Goal: Information Seeking & Learning: Learn about a topic

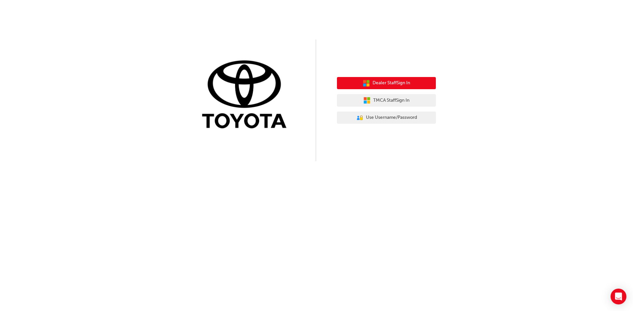
click at [386, 80] on span "Dealer Staff Sign In" at bounding box center [391, 83] width 38 height 8
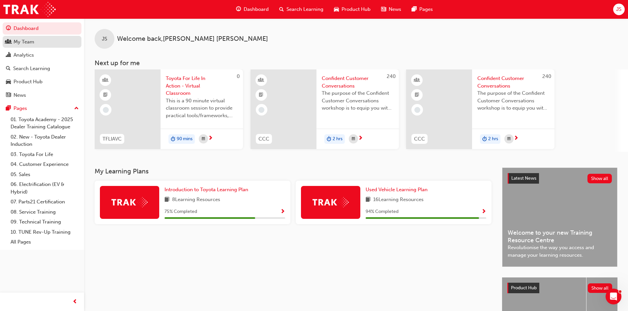
click at [36, 43] on div "My Team" at bounding box center [42, 42] width 72 height 8
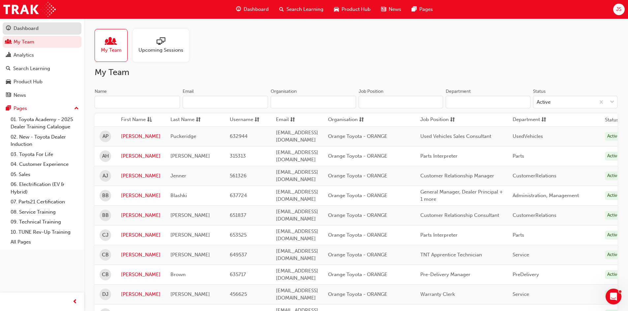
click at [28, 26] on div "Dashboard" at bounding box center [26, 29] width 25 height 8
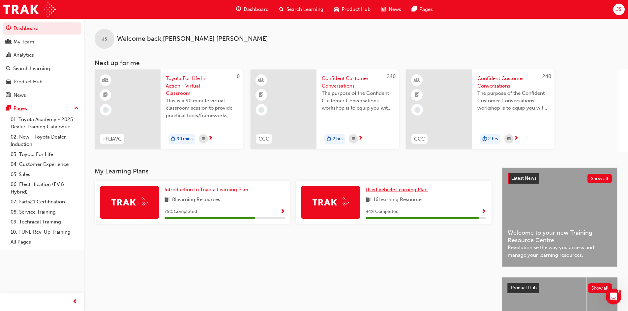
click at [411, 187] on span "Used Vehicle Learning Plan" at bounding box center [396, 190] width 62 height 6
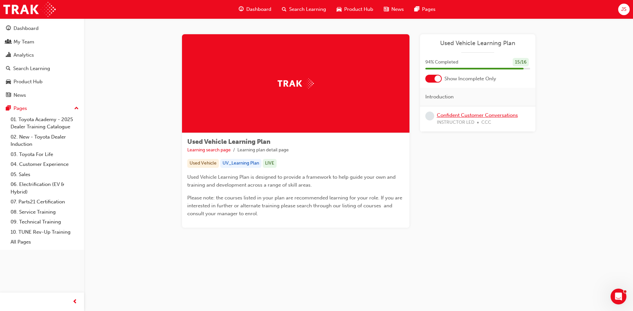
click at [471, 115] on link "Confident Customer Conversations" at bounding box center [477, 115] width 81 height 6
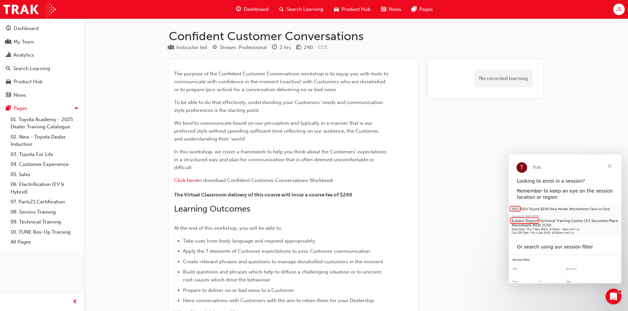
click at [609, 165] on span "Close" at bounding box center [609, 167] width 24 height 24
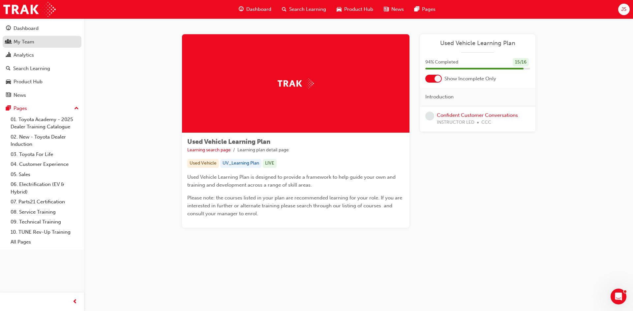
click at [23, 46] on link "My Team" at bounding box center [42, 42] width 79 height 12
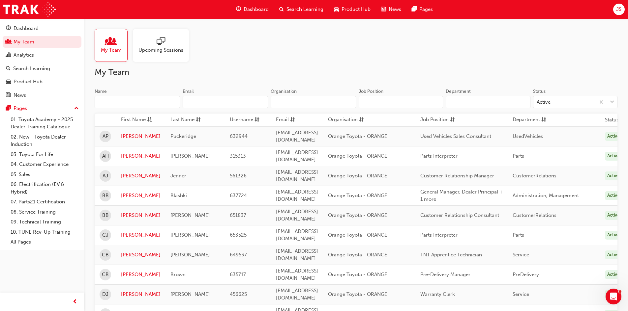
click at [485, 100] on input "Department" at bounding box center [487, 102] width 84 height 13
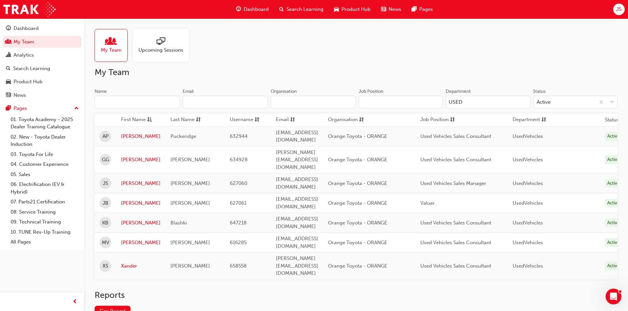
type input "USED"
click at [382, 44] on div "My Team Upcoming Sessions" at bounding box center [356, 45] width 523 height 33
click at [128, 135] on link "Adam" at bounding box center [141, 137] width 40 height 8
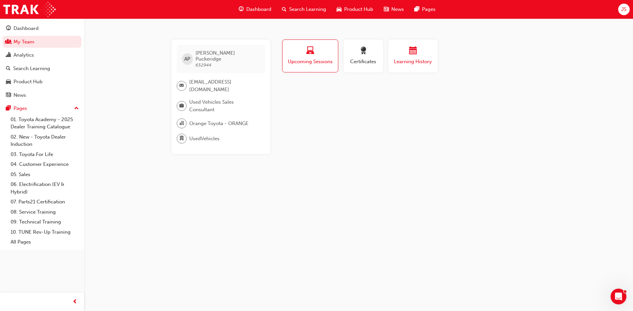
click at [411, 59] on span "Learning History" at bounding box center [413, 62] width 40 height 8
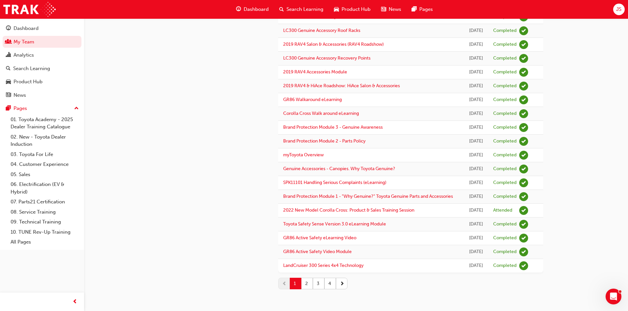
scroll to position [739, 0]
click at [332, 285] on button "4" at bounding box center [330, 284] width 12 height 12
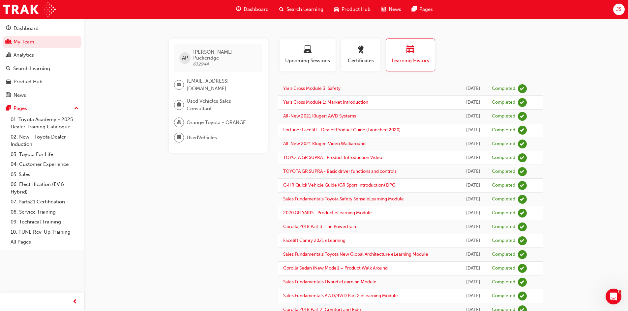
scroll to position [0, 0]
click at [298, 59] on span "Upcoming Sessions" at bounding box center [307, 62] width 46 height 8
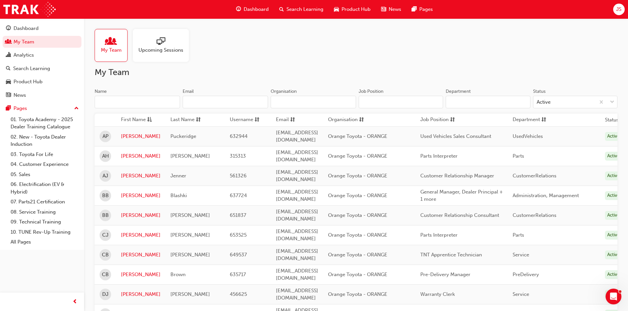
click at [463, 99] on input "Department" at bounding box center [487, 102] width 84 height 13
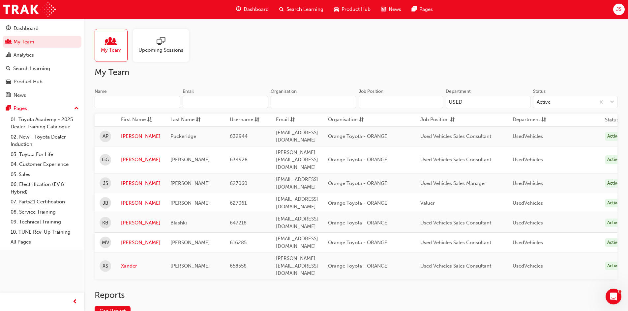
type input "USED"
click at [501, 60] on div "My Team Upcoming Sessions" at bounding box center [356, 45] width 523 height 33
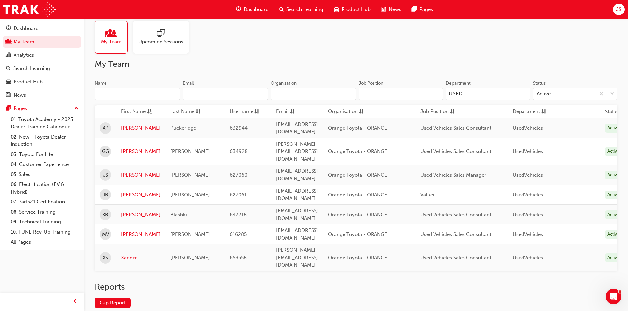
scroll to position [10, 0]
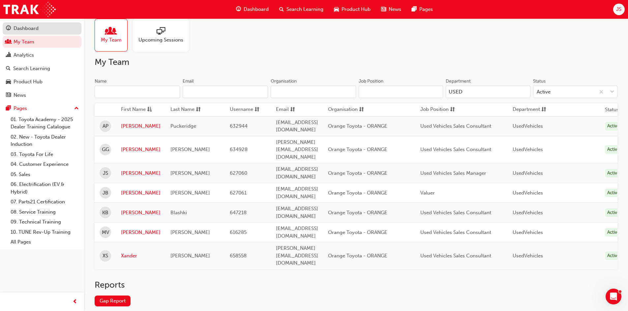
click at [30, 27] on div "Dashboard" at bounding box center [26, 29] width 25 height 8
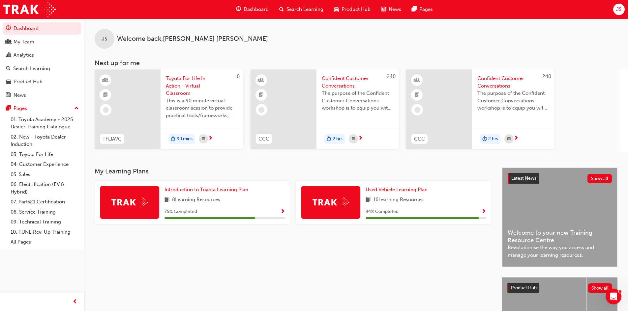
click at [256, 1] on div "Dashboard Search Learning Product Hub News Pages" at bounding box center [334, 9] width 213 height 19
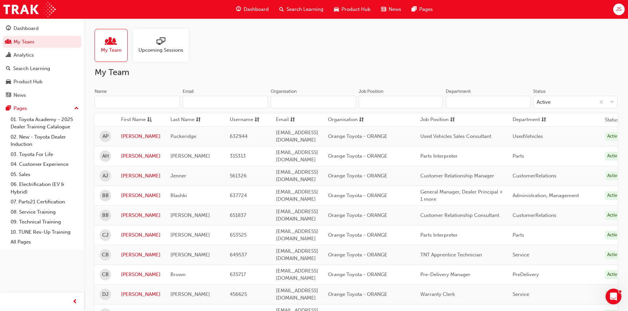
scroll to position [10, 0]
